Goal: Complete application form

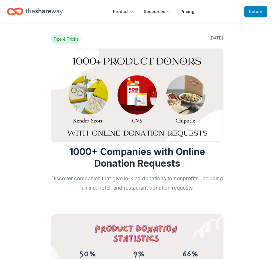
click at [258, 13] on span "Return to TheShareWay" at bounding box center [255, 11] width 13 height 7
click at [253, 11] on span "Return to TheShareWay" at bounding box center [255, 11] width 13 height 7
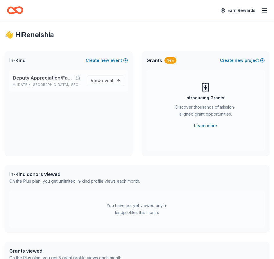
click at [31, 80] on span "Deputy Appreciation/Family Fun Day" at bounding box center [43, 77] width 61 height 7
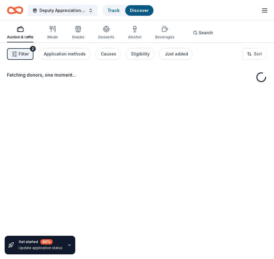
drag, startPoint x: 110, startPoint y: 84, endPoint x: 110, endPoint y: 78, distance: 6.4
click at [110, 79] on div "Fetching donors, one moment..." at bounding box center [137, 78] width 260 height 14
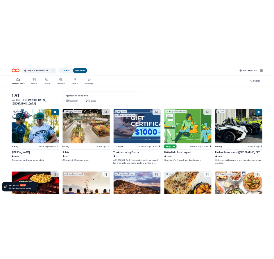
scroll to position [29, 0]
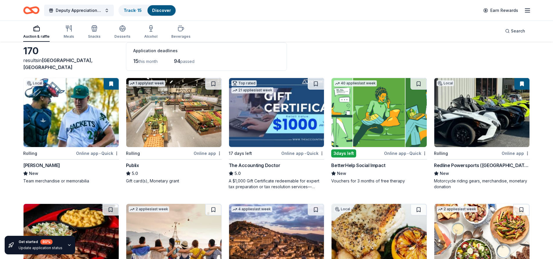
click at [273, 122] on img at bounding box center [379, 112] width 95 height 69
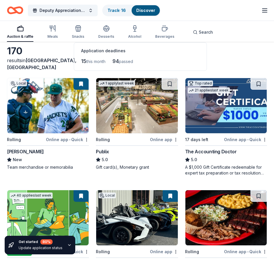
click at [139, 114] on img at bounding box center [136, 105] width 81 height 55
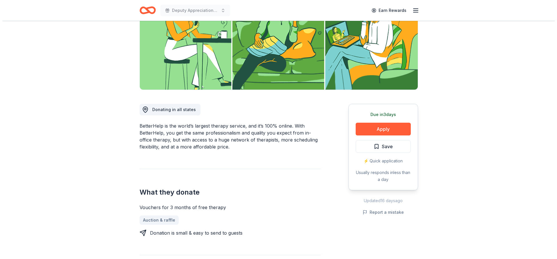
scroll to position [87, 0]
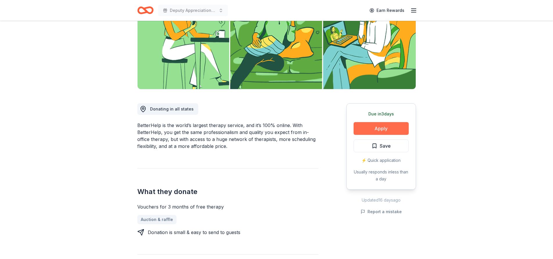
click at [383, 127] on button "Apply" at bounding box center [381, 128] width 55 height 13
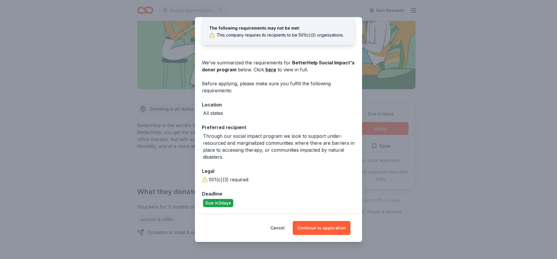
scroll to position [32, 0]
click at [317, 227] on button "Continue to application" at bounding box center [322, 228] width 58 height 14
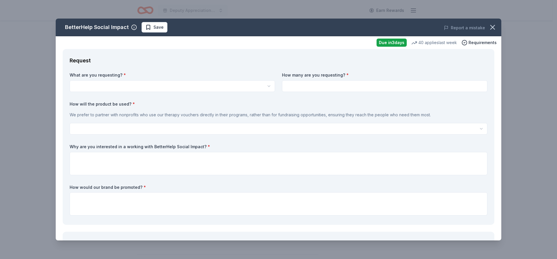
click at [134, 86] on html "Deputy Appreciation/Family Fun Day Earn Rewards Due in 3 days Share BetterHelp …" at bounding box center [278, 42] width 557 height 259
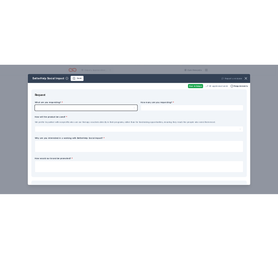
scroll to position [0, 0]
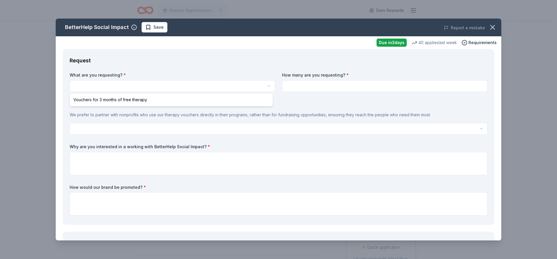
click at [268, 86] on html "Deputy Appreciation/Family Fun Day Earn Rewards Due in 3 days Share BetterHelp …" at bounding box center [278, 129] width 557 height 259
select select "Vouchers for 3 months of free therapy"
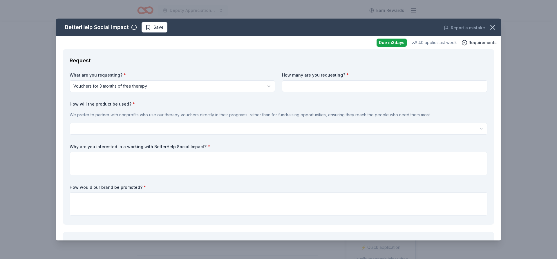
click at [464, 89] on input at bounding box center [385, 86] width 206 height 12
click at [464, 87] on input at bounding box center [385, 86] width 206 height 12
type input "50"
click at [104, 126] on html "Deputy Appreciation/Family Fun Day Earn Rewards Due in 3 days Share BetterHelp …" at bounding box center [278, 129] width 557 height 259
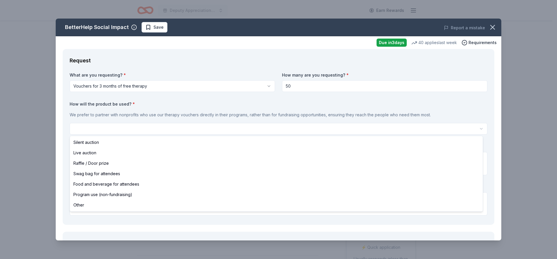
select select "raffleDoorPrize"
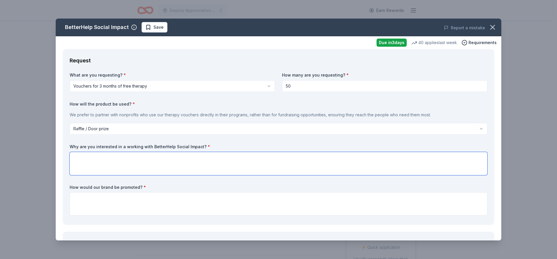
click at [111, 159] on textarea at bounding box center [279, 163] width 418 height 23
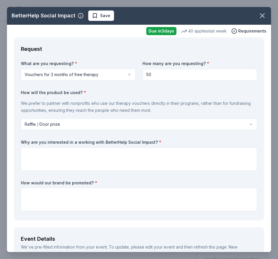
click at [149, 141] on label "Why are you interested in a working with BetterHelp Social Impact? *" at bounding box center [139, 142] width 236 height 6
drag, startPoint x: 151, startPoint y: 141, endPoint x: 22, endPoint y: 141, distance: 128.6
click at [46, 141] on label "Why are you interested in a working with BetterHelp Social Impact? *" at bounding box center [139, 142] width 236 height 6
click at [38, 142] on label "Why are you interested in a working with BetterHelp Social Impact? *" at bounding box center [139, 142] width 236 height 6
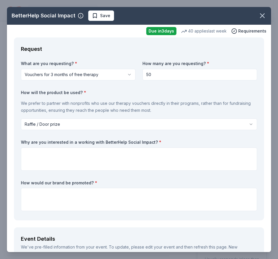
click at [38, 142] on label "Why are you interested in a working with BetterHelp Social Impact? *" at bounding box center [139, 142] width 236 height 6
click at [61, 142] on label "Why are you interested in a working with BetterHelp Social Impact? *" at bounding box center [139, 142] width 236 height 6
click at [122, 170] on div "What are you requesting? * Vouchers for 3 months of free therapy Vouchers for 3…" at bounding box center [139, 137] width 236 height 153
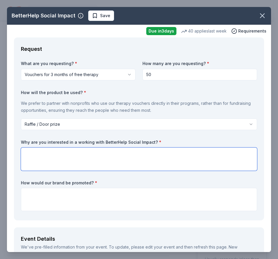
click at [100, 157] on textarea at bounding box center [139, 158] width 236 height 23
paste textarea "I’m interested in working with BetterHelp Social Impact because I currently wor…"
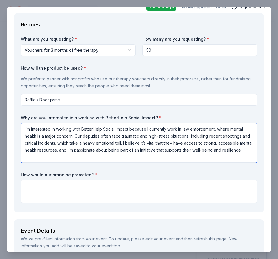
scroll to position [58, 0]
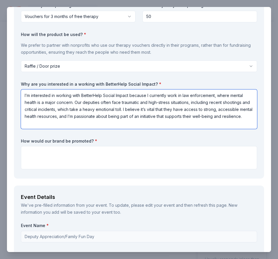
type textarea "I’m interested in working with BetterHelp Social Impact because I currently wor…"
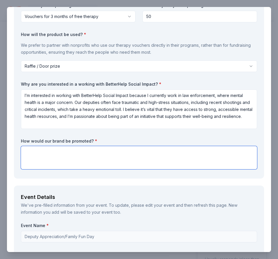
click at [58, 164] on textarea at bounding box center [139, 157] width 236 height 23
paste textarea "Your brand can be featured on our social media pages and printed event material…"
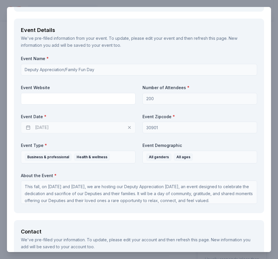
scroll to position [232, 0]
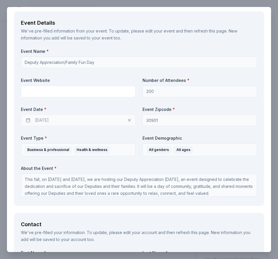
type textarea "Your brand can be featured on our social media pages and printed event material…"
click at [64, 92] on input "text" at bounding box center [78, 92] width 115 height 12
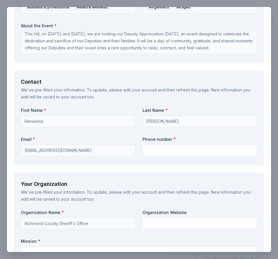
scroll to position [377, 0]
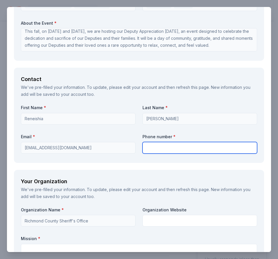
click at [178, 151] on input "text" at bounding box center [200, 148] width 115 height 12
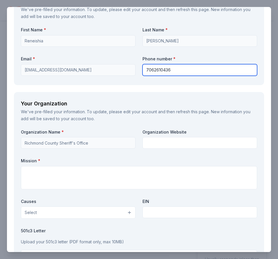
scroll to position [464, 0]
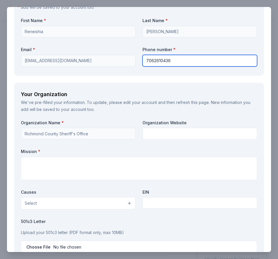
type input "7062610436"
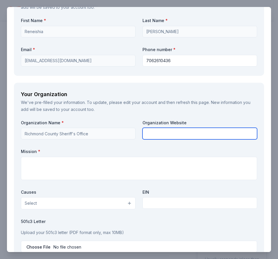
click at [171, 133] on input "text" at bounding box center [200, 134] width 115 height 12
paste input "[URL][DOMAIN_NAME]"
type input "[URL][DOMAIN_NAME]"
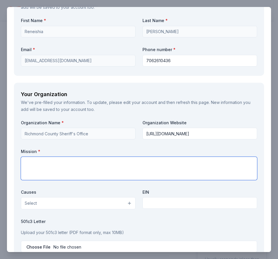
click at [96, 168] on textarea at bounding box center [139, 168] width 236 height 23
click at [49, 159] on textarea at bounding box center [139, 168] width 236 height 23
paste textarea "The mission of the Richmond County Sheriff’s Office is to work collaboratively …"
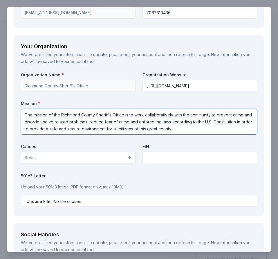
scroll to position [523, 0]
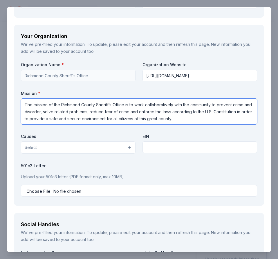
type textarea "The mission of the Richmond County Sheriff’s Office is to work collaboratively …"
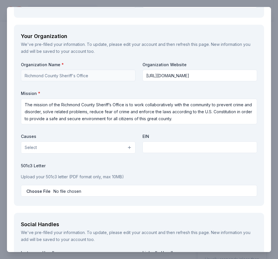
click at [81, 154] on div "Organization Name * Richmond County Sheriff's Office Organization Website https…" at bounding box center [139, 130] width 236 height 137
click at [81, 147] on button "Select" at bounding box center [78, 147] width 115 height 12
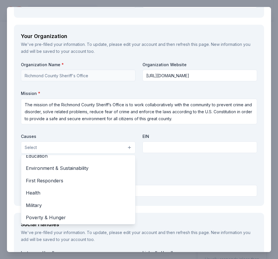
scroll to position [58, 0]
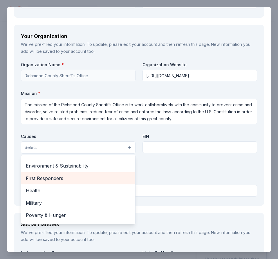
click at [53, 176] on span "First Responders" at bounding box center [78, 178] width 105 height 8
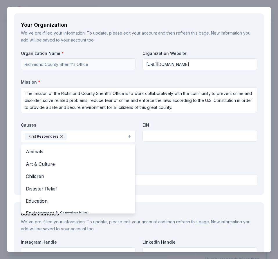
scroll to position [552, 0]
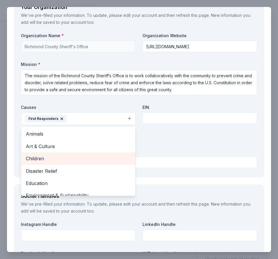
click at [43, 159] on span "Children" at bounding box center [78, 159] width 105 height 8
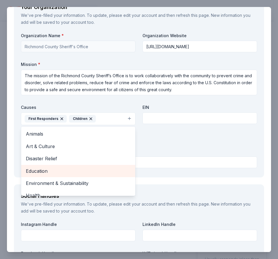
click at [48, 172] on span "Education" at bounding box center [78, 171] width 105 height 8
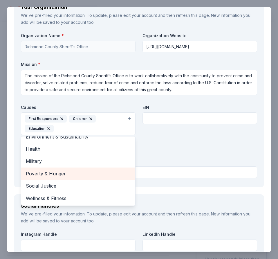
scroll to position [15, 0]
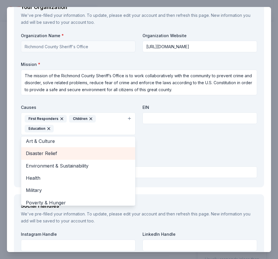
click at [46, 152] on span "Disaster Relief" at bounding box center [78, 154] width 105 height 8
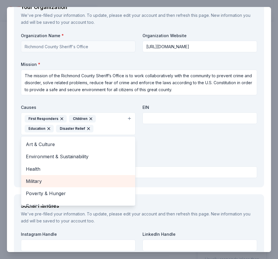
scroll to position [3, 0]
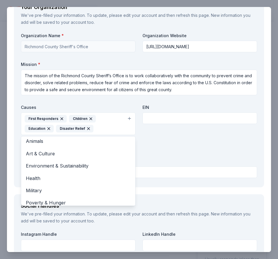
click at [193, 138] on div "Organization Name * Richmond County Sheriff's Office Organization Website https…" at bounding box center [139, 106] width 236 height 147
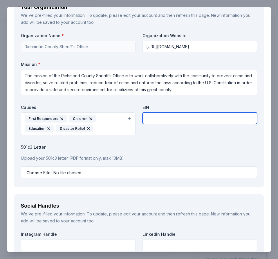
click at [164, 120] on input "text" at bounding box center [200, 118] width 115 height 12
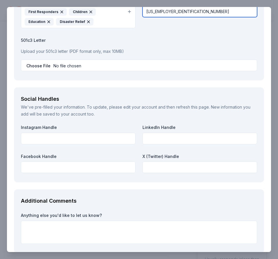
scroll to position [668, 0]
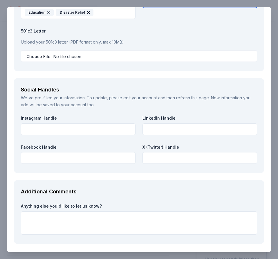
type input "46-2940343"
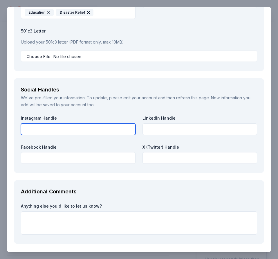
click at [55, 132] on input "text" at bounding box center [78, 129] width 115 height 12
type input "richmndco.sheriffs"
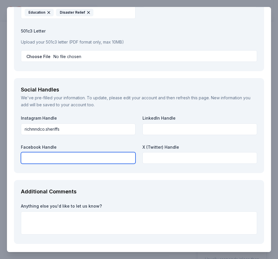
click at [74, 154] on input "text" at bounding box center [78, 158] width 115 height 12
click at [66, 156] on input "text" at bounding box center [78, 158] width 115 height 12
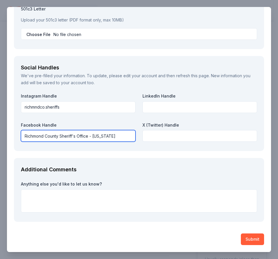
type input "Richmond County Sheriff's Office - Georgia"
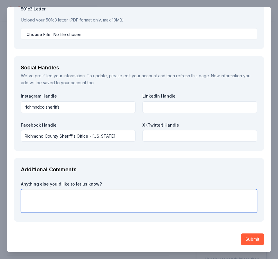
click at [75, 194] on textarea at bounding box center [139, 200] width 236 height 23
click at [50, 195] on textarea at bounding box center [139, 200] width 236 height 23
paste textarea "Any contribution would be sincerely appreciated. This event is dedicated to our…"
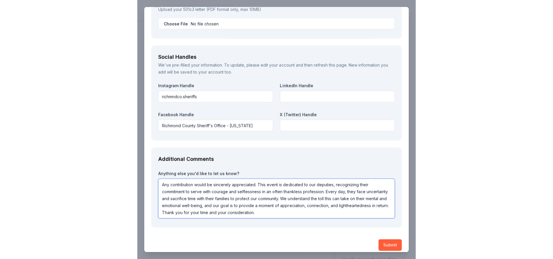
scroll to position [706, 0]
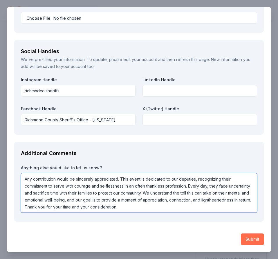
type textarea "Any contribution would be sincerely appreciated. This event is dedicated to our…"
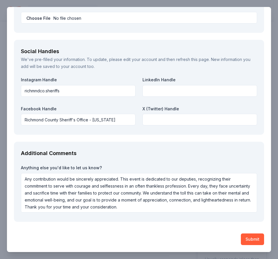
click at [248, 236] on button "Submit" at bounding box center [252, 239] width 23 height 12
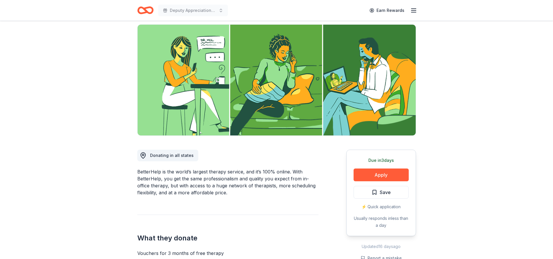
scroll to position [0, 0]
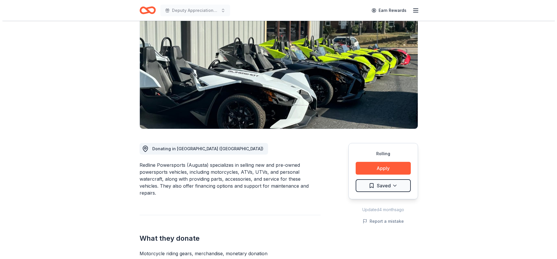
scroll to position [58, 0]
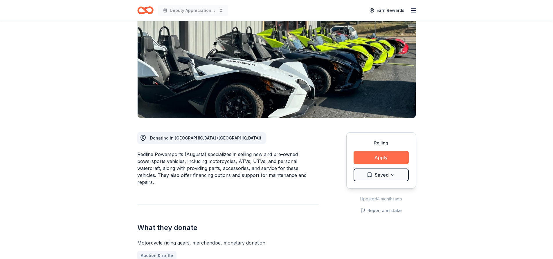
click at [382, 157] on button "Apply" at bounding box center [381, 157] width 55 height 13
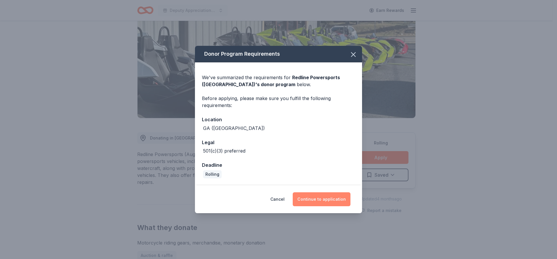
click at [326, 200] on button "Continue to application" at bounding box center [322, 199] width 58 height 14
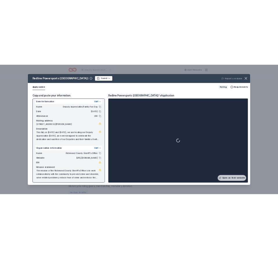
scroll to position [5, 0]
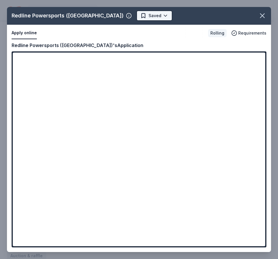
click at [111, 15] on html "Deputy Appreciation/Family Fun Day Earn Rewards Rolling Share Redline Powerspor…" at bounding box center [139, 71] width 278 height 259
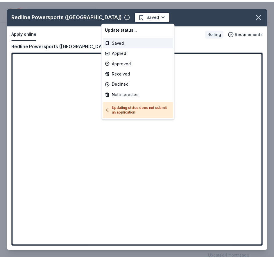
scroll to position [0, 0]
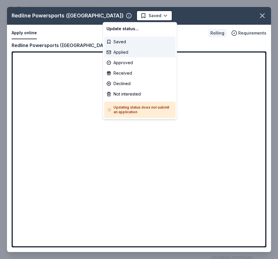
click at [123, 51] on div "Applied" at bounding box center [139, 52] width 71 height 10
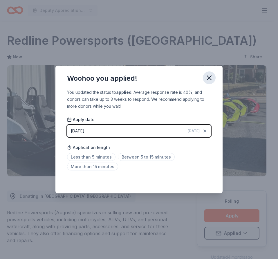
click at [211, 76] on icon "button" at bounding box center [209, 78] width 4 height 4
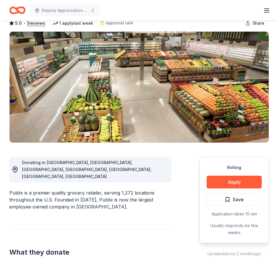
scroll to position [87, 0]
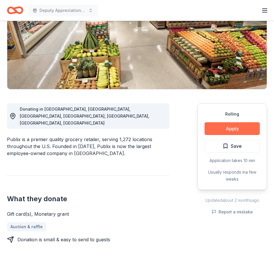
click at [235, 127] on button "Apply" at bounding box center [231, 128] width 55 height 13
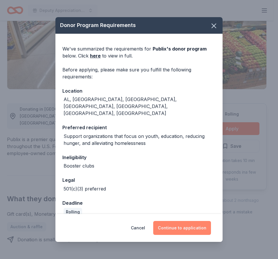
click at [186, 222] on button "Continue to application" at bounding box center [182, 228] width 58 height 14
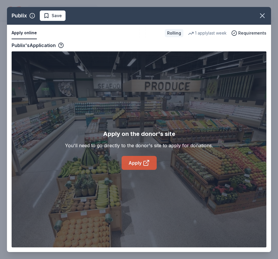
click at [139, 162] on link "Apply" at bounding box center [139, 163] width 35 height 14
